Goal: Task Accomplishment & Management: Manage account settings

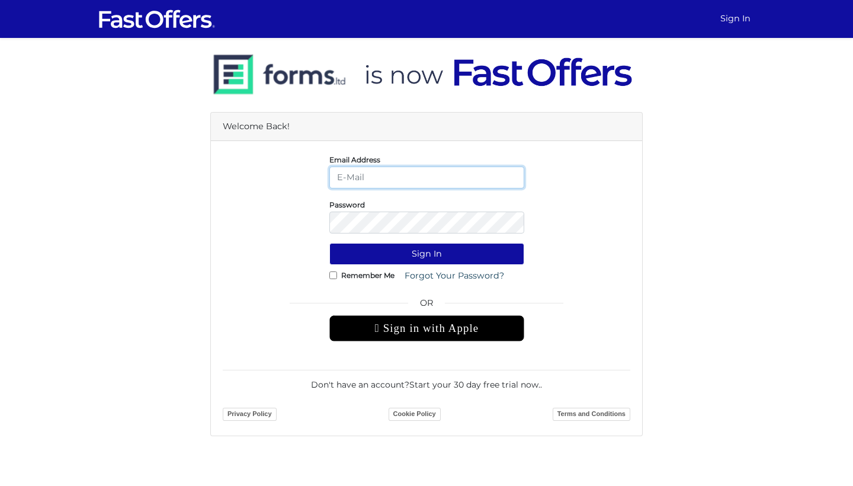
type input "mayakaye@gmail.com"
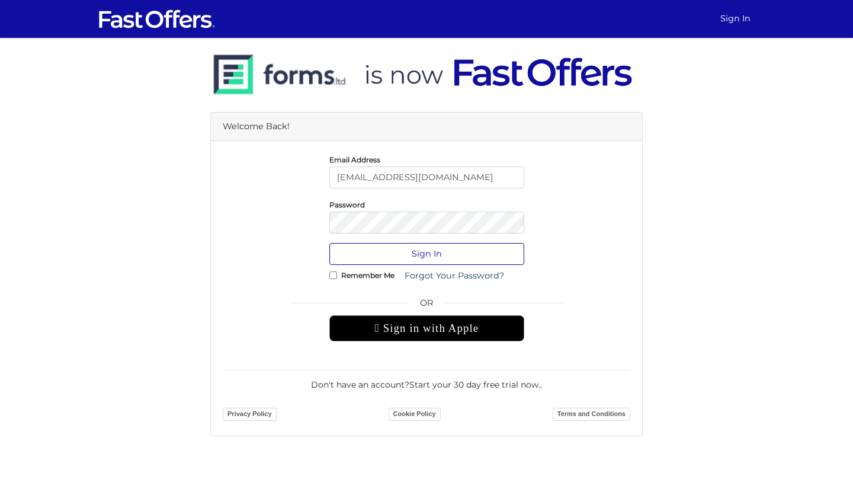
click at [416, 248] on button "Sign In" at bounding box center [426, 254] width 195 height 22
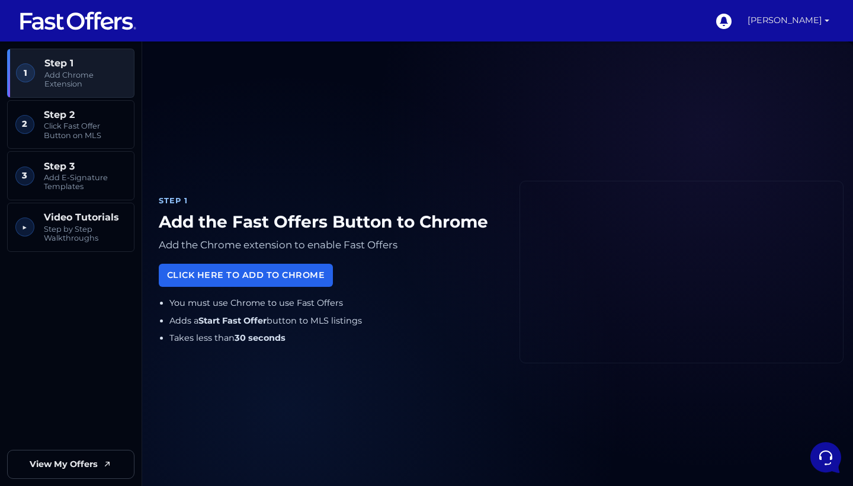
click at [828, 26] on link "[PERSON_NAME]" at bounding box center [788, 20] width 91 height 41
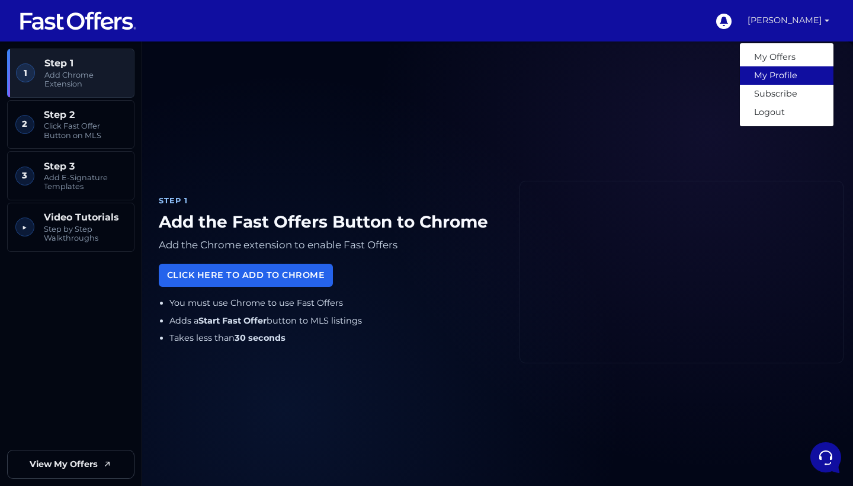
click at [810, 75] on link "My Profile" at bounding box center [787, 75] width 94 height 18
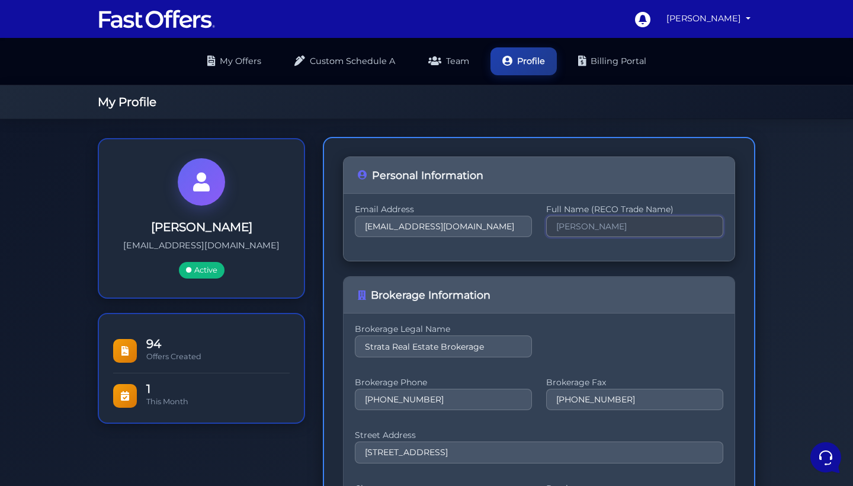
click at [552, 231] on input "[PERSON_NAME]" at bounding box center [634, 226] width 177 height 21
click at [496, 345] on input "Strata Real Estate Brokerage" at bounding box center [443, 345] width 177 height 21
click at [377, 344] on input "Strata Real Estate Brokerage" at bounding box center [443, 345] width 177 height 21
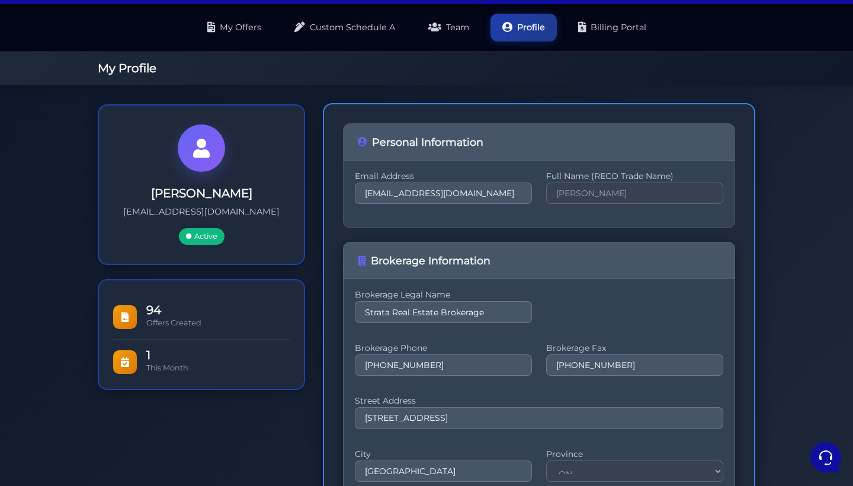
scroll to position [21, 0]
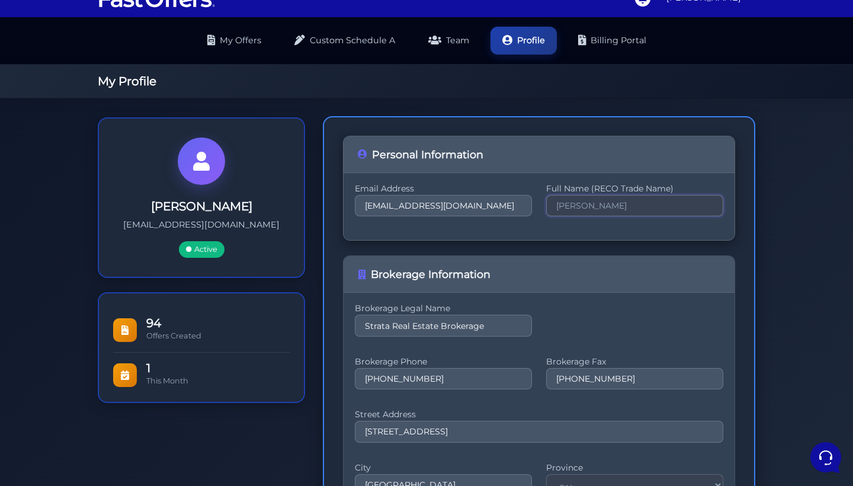
click at [592, 207] on input "[PERSON_NAME]" at bounding box center [634, 205] width 177 height 21
click at [445, 321] on input "Strata Real Estate Brokerage" at bounding box center [443, 324] width 177 height 21
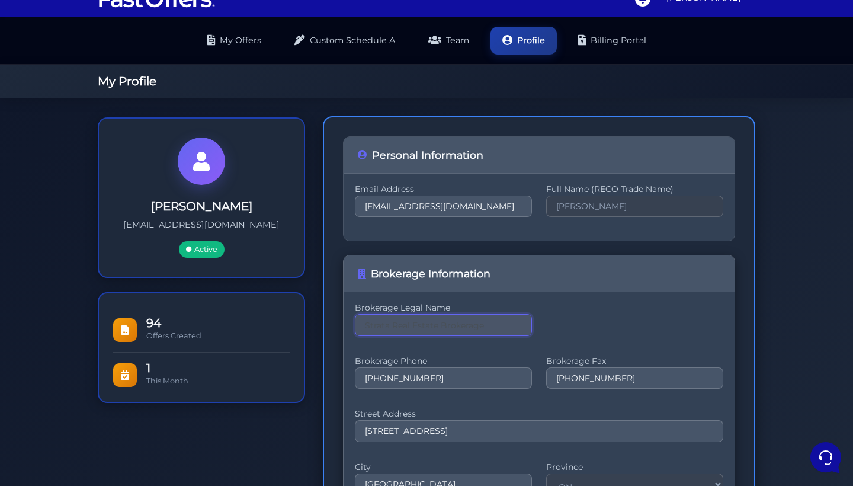
drag, startPoint x: 480, startPoint y: 327, endPoint x: 354, endPoint y: 325, distance: 126.8
click at [354, 325] on div "Brokerage Legal Name Strata Real Estate Brokerage Brokerage Phone 416-936-8881 …" at bounding box center [538, 431] width 391 height 279
click at [410, 329] on input "text" at bounding box center [443, 324] width 177 height 21
paste input "Royal LePage Terrequity SW Realty, Brokerage"
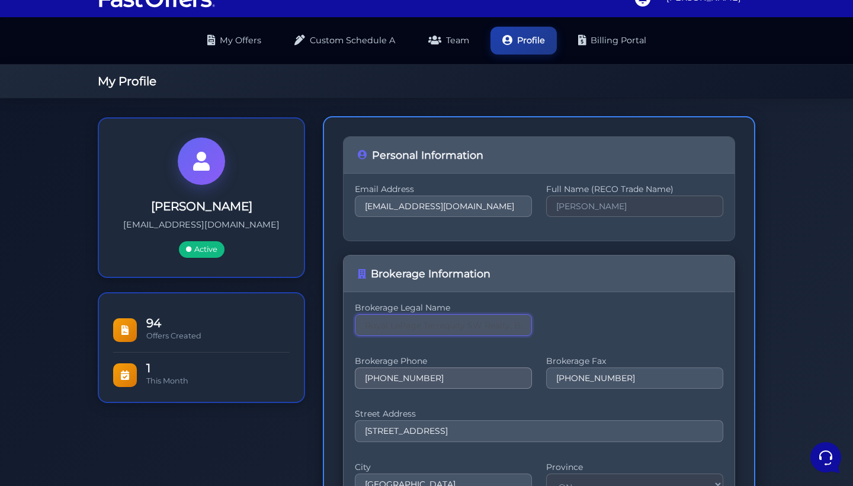
type input "Royal LePage Terrequity SW Realty, Brokerage"
click at [429, 377] on input "416-936-8881" at bounding box center [443, 377] width 177 height 21
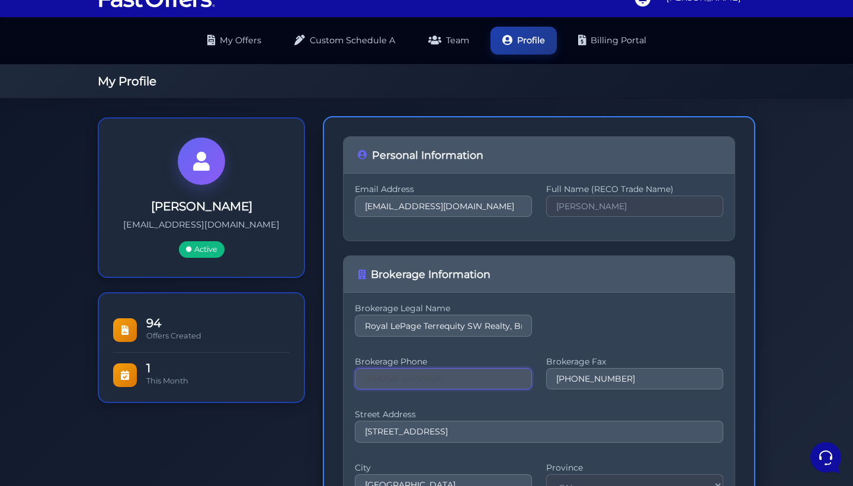
drag, startPoint x: 438, startPoint y: 376, endPoint x: 335, endPoint y: 372, distance: 103.7
click at [335, 372] on div "Personal Information Email Address mayakaye@gmail.com Full Name (RECO Trade Nam…" at bounding box center [539, 390] width 432 height 549
paste input "495-2746"
type input "416-495-2746"
drag, startPoint x: 630, startPoint y: 380, endPoint x: 518, endPoint y: 377, distance: 111.4
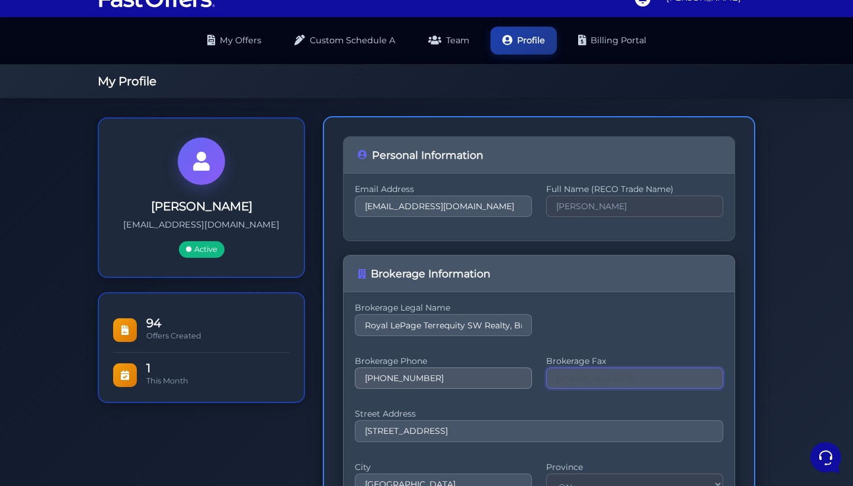
click at [518, 377] on div "Brokerage Phone 416-495-2746 Brokerage Fax 416-981-7608" at bounding box center [539, 378] width 368 height 38
paste input "416-495-2869"
type input "416-495-2869"
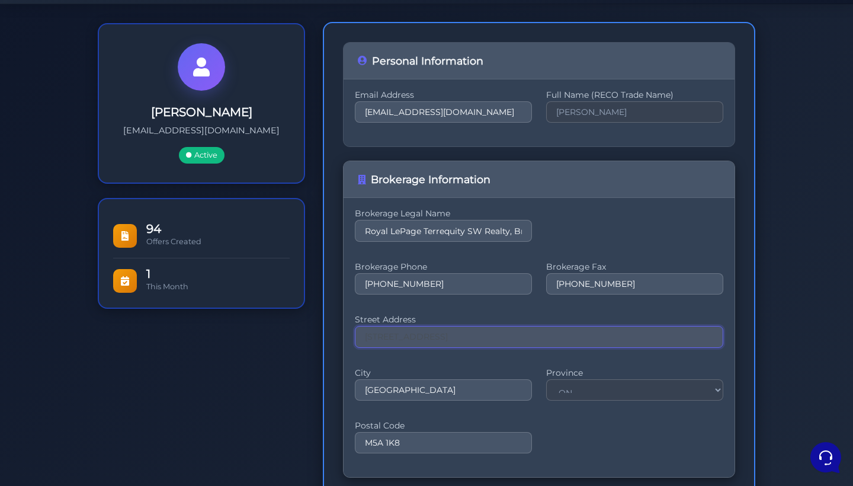
scroll to position [114, 0]
click at [418, 333] on input "340 King St E" at bounding box center [539, 336] width 368 height 21
click at [442, 342] on input "340 King St E" at bounding box center [539, 336] width 368 height 21
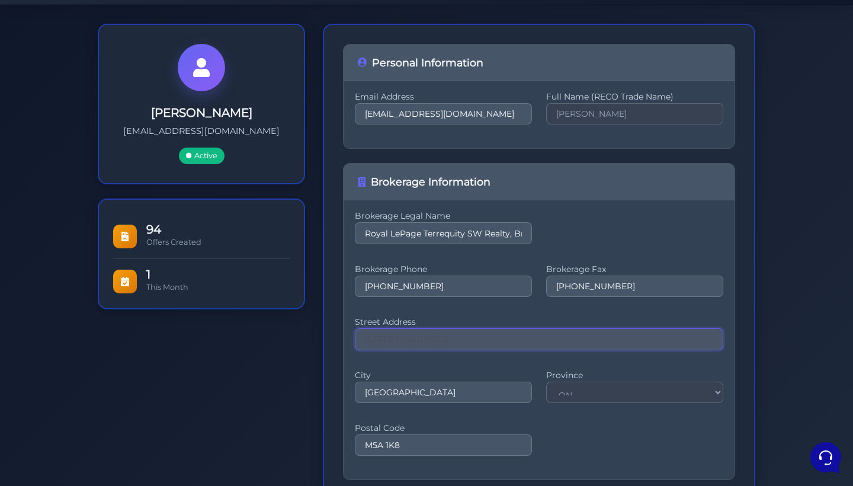
drag, startPoint x: 596, startPoint y: 339, endPoint x: 301, endPoint y: 344, distance: 294.4
click at [301, 344] on div "Maya Kaye mayakaye@gmail.com Active 94 Offers Created 1 This Month Maya Kaye" at bounding box center [426, 298] width 675 height 549
paste input "1 Sparks Avenue Suite 11 Toronto, ON M2H 2W1"
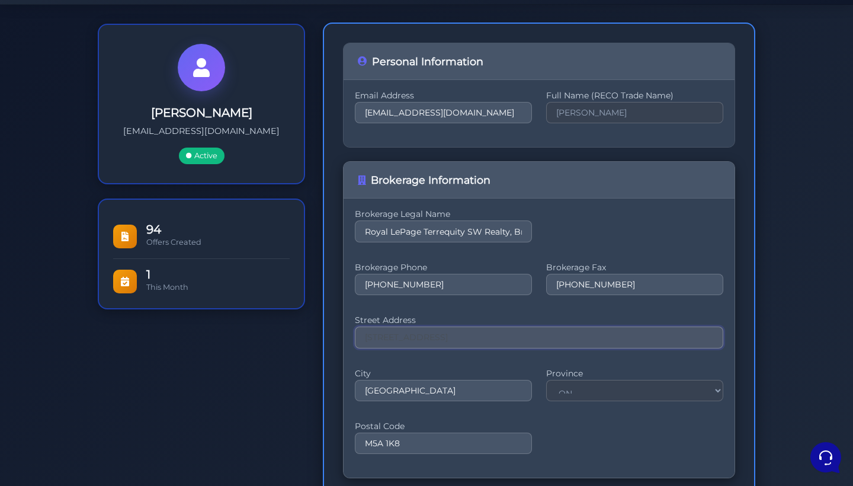
drag, startPoint x: 465, startPoint y: 337, endPoint x: 564, endPoint y: 338, distance: 98.9
click at [564, 338] on input "1 Sparks Avenue Suite 11 Toronto, ON M2H 2W1" at bounding box center [539, 336] width 368 height 21
type input "1 Sparks Avenue Suite 11"
click at [415, 399] on input "Toronto" at bounding box center [443, 390] width 177 height 21
click at [431, 444] on input "M5A 1K8" at bounding box center [443, 442] width 177 height 21
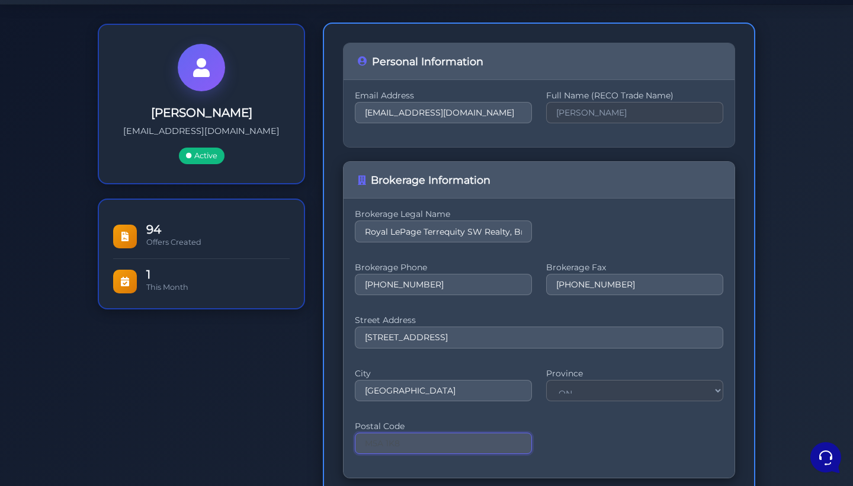
drag, startPoint x: 433, startPoint y: 444, endPoint x: 344, endPoint y: 442, distance: 89.4
click at [344, 442] on div "Brokerage Legal Name Royal LePage Terrequity SW Realty, Brokerage Brokerage Pho…" at bounding box center [538, 337] width 391 height 279
paste input "Toronto, ON M2H 2W1"
drag, startPoint x: 417, startPoint y: 442, endPoint x: 340, endPoint y: 435, distance: 77.3
click at [340, 435] on div "Personal Information Email Address mayakaye@gmail.com Full Name (RECO Trade Nam…" at bounding box center [539, 297] width 432 height 549
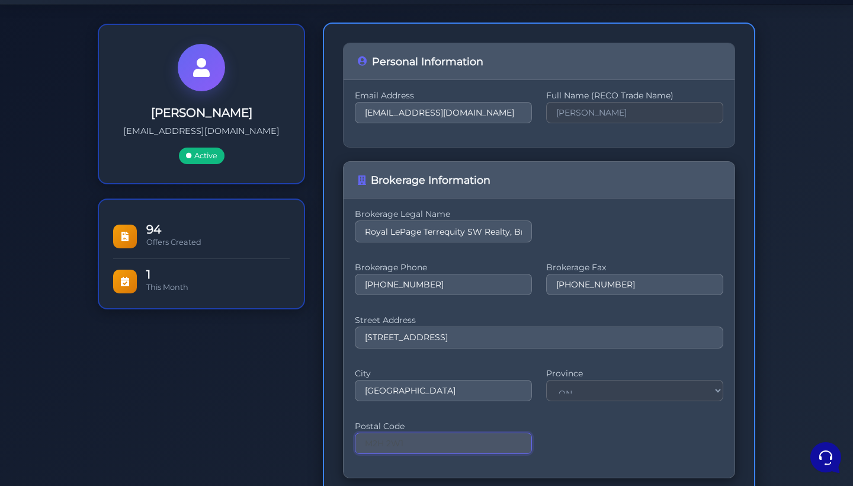
type input "M2H 2W1"
click at [626, 460] on div "City Toronto Province ON Postal Code M2H 2W1" at bounding box center [539, 418] width 368 height 92
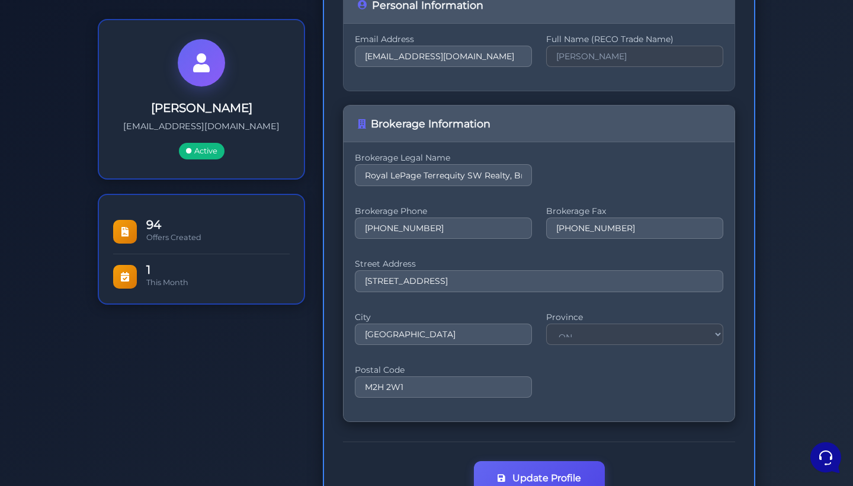
scroll to position [170, 0]
click at [542, 473] on button "Update Profile" at bounding box center [539, 477] width 131 height 34
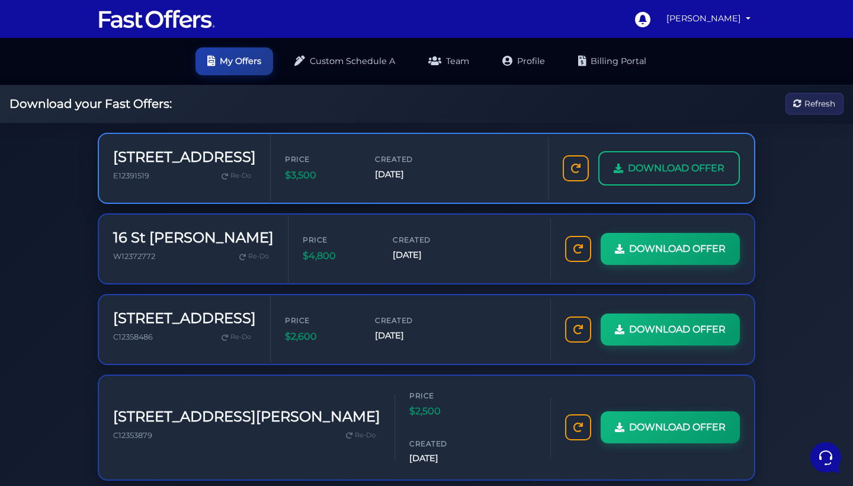
click at [646, 168] on span "DOWNLOAD OFFER" at bounding box center [676, 167] width 97 height 15
